Goal: Information Seeking & Learning: Learn about a topic

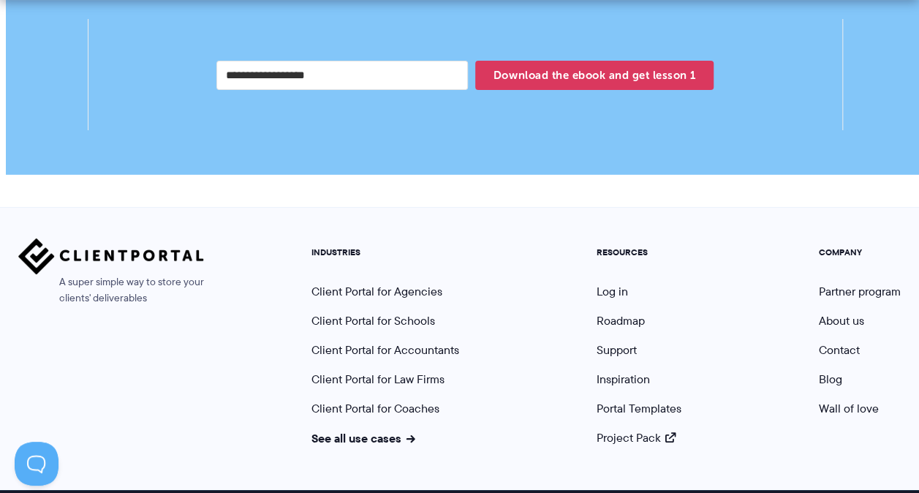
scroll to position [2905, 0]
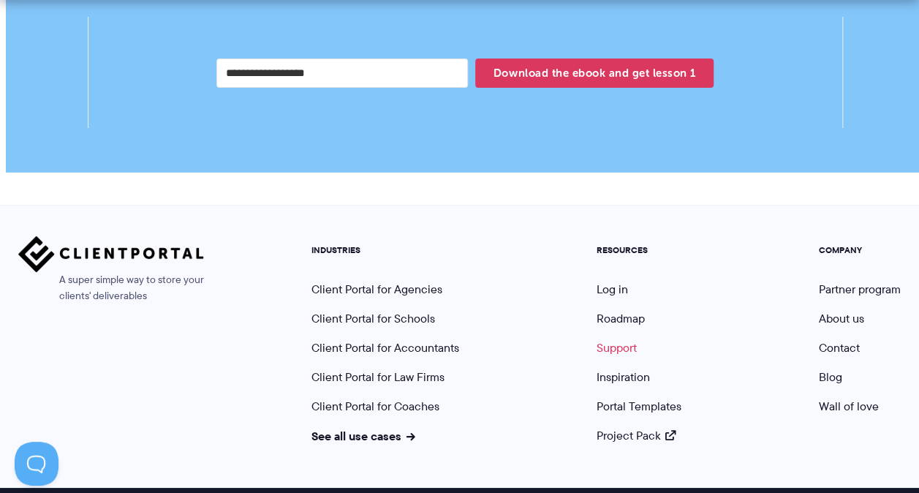
click at [626, 339] on link "Support" at bounding box center [617, 347] width 40 height 17
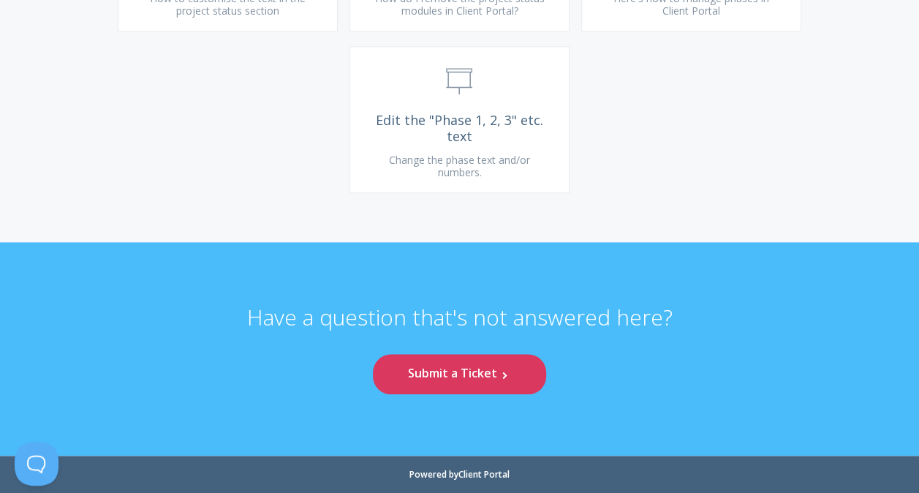
scroll to position [10968, 0]
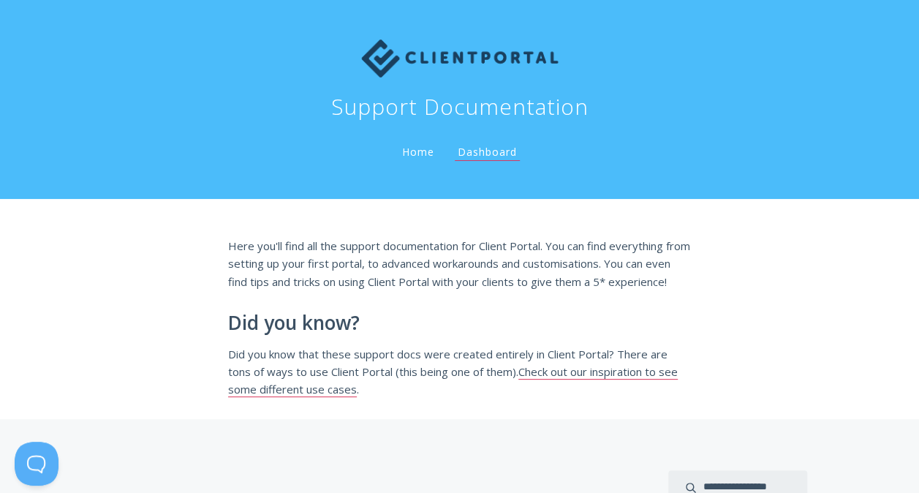
click at [399, 145] on link "Home" at bounding box center [418, 152] width 38 height 14
click at [455, 145] on link "Dashboard" at bounding box center [487, 153] width 65 height 16
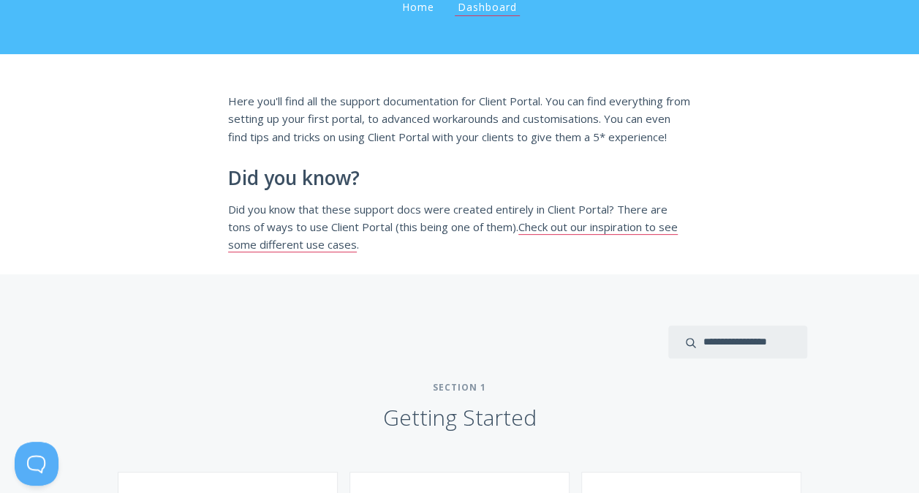
scroll to position [146, 0]
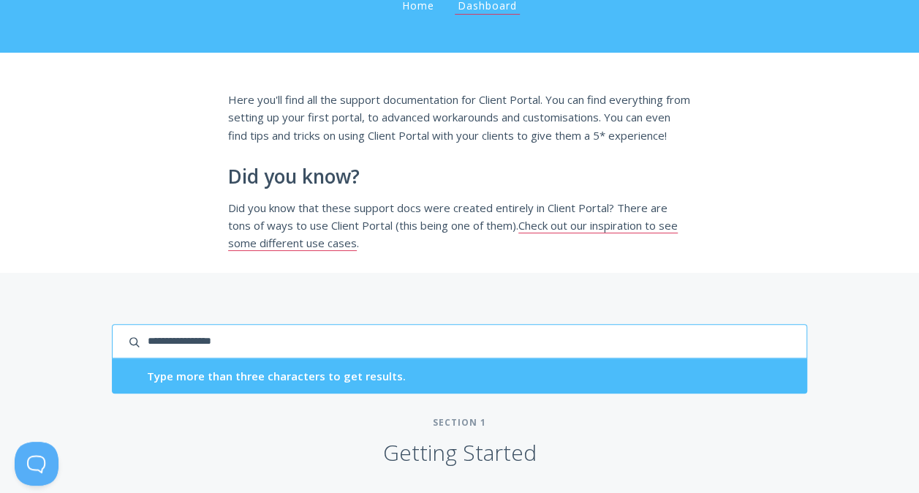
click at [112, 324] on input "search input" at bounding box center [459, 341] width 695 height 34
type input "******"
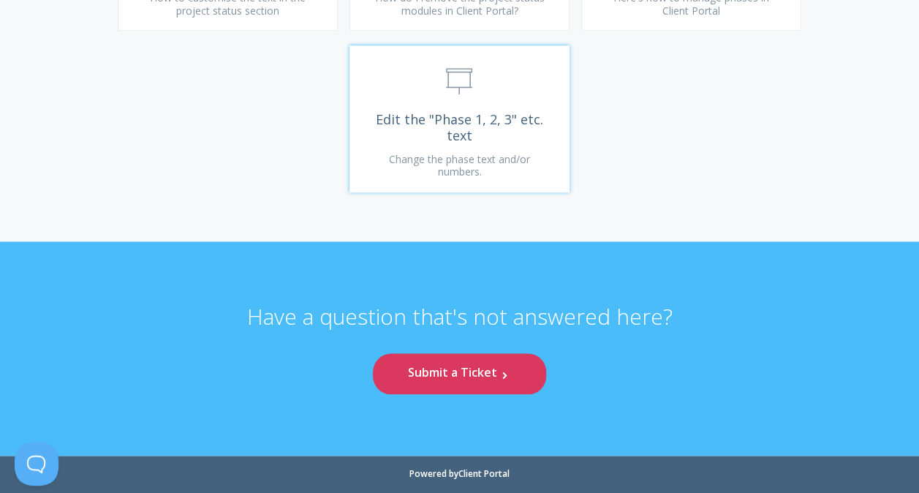
scroll to position [38297, 0]
click at [613, 18] on span "Here's how to manage phases in Client Portal" at bounding box center [691, 3] width 156 height 27
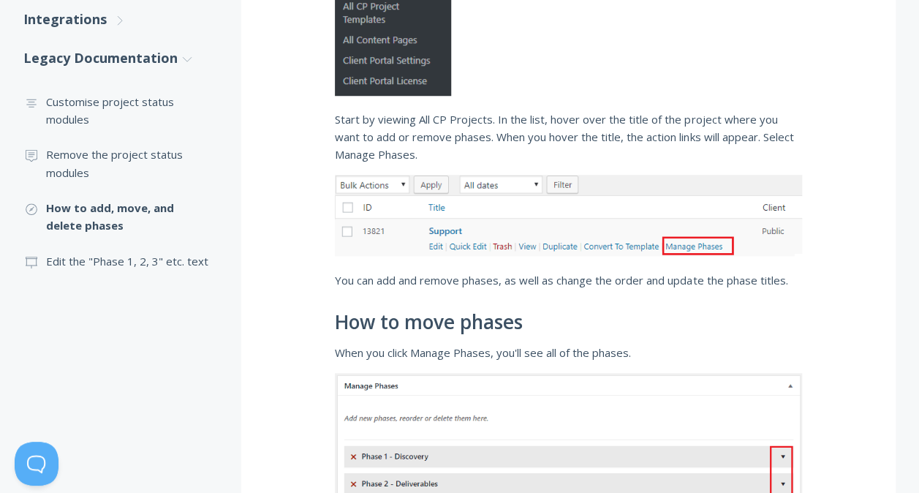
scroll to position [425, 0]
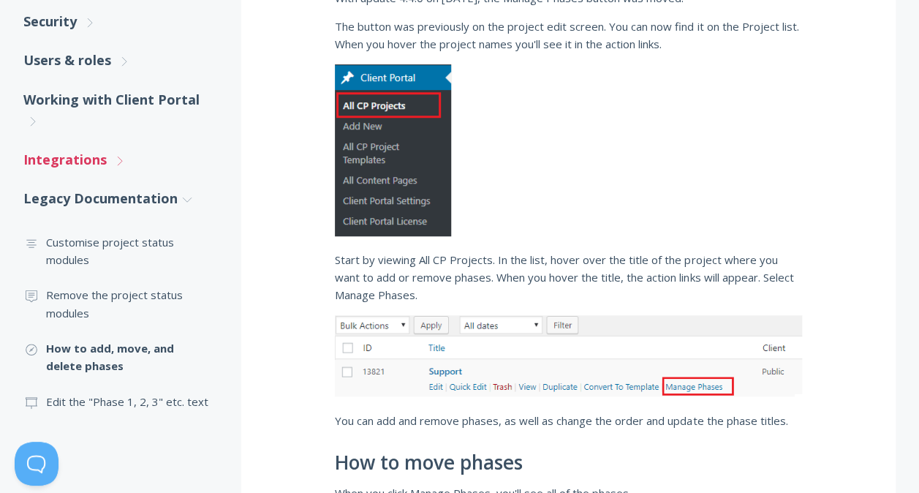
click at [118, 159] on icon ".st0{fill:none;stroke:#000000;stroke-width:2;stroke-miterlimit:10;} Untitled-27" at bounding box center [119, 160] width 13 height 13
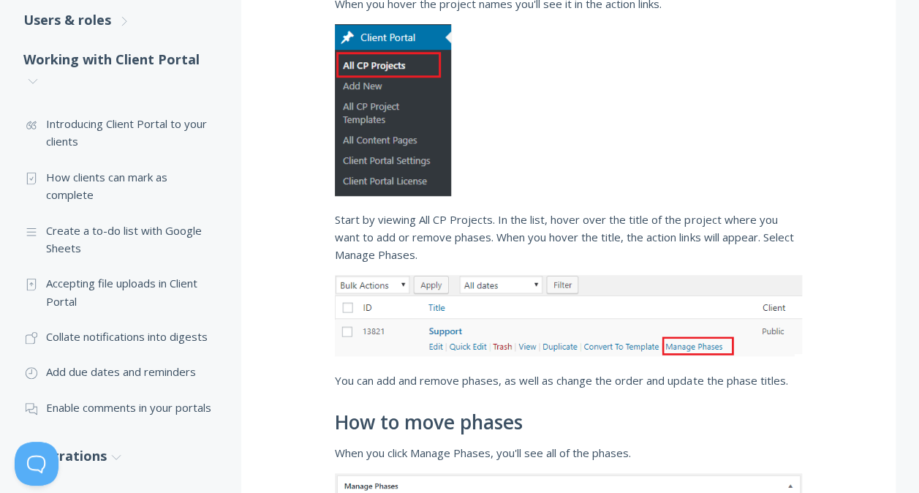
scroll to position [498, 0]
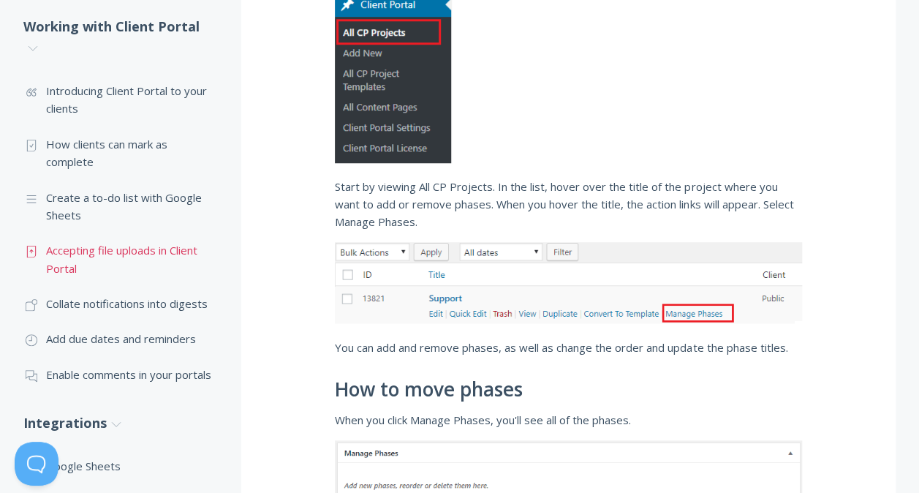
click at [132, 249] on link ".st0{fill:none;stroke:#000000;stroke-width:2;stroke-miterlimit:10;} Untitled-15…" at bounding box center [117, 259] width 189 height 53
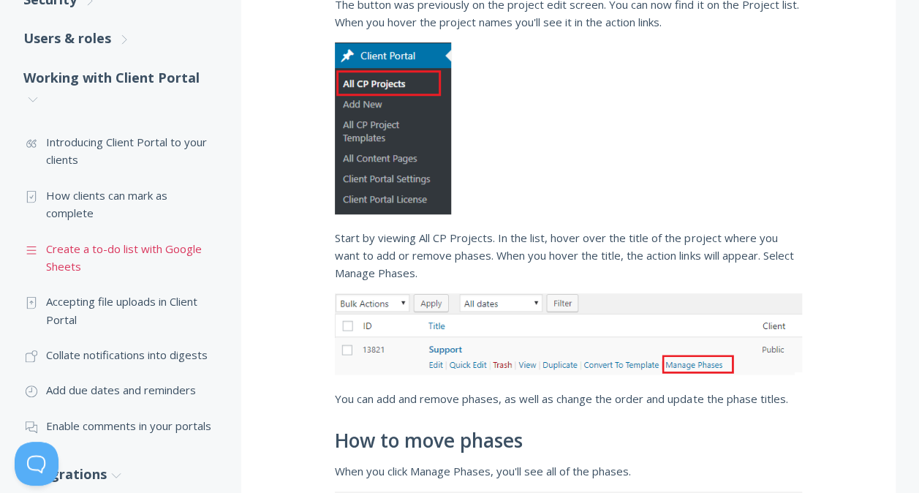
scroll to position [425, 0]
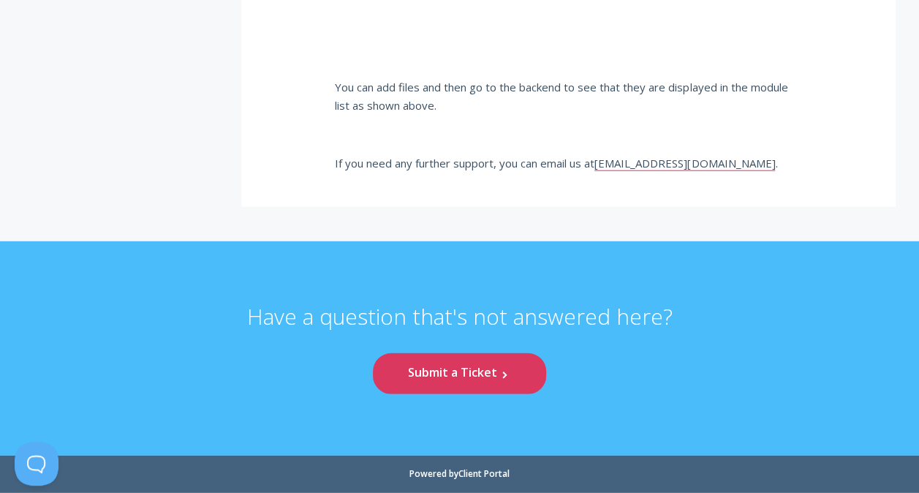
scroll to position [5630, 0]
